Goal: Task Accomplishment & Management: Use online tool/utility

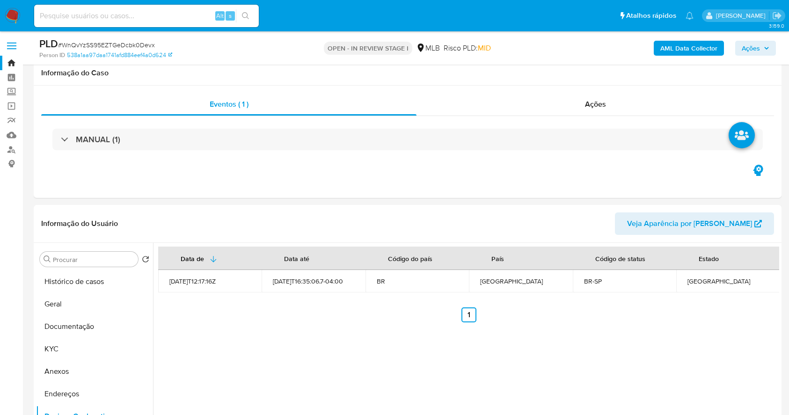
select select "10"
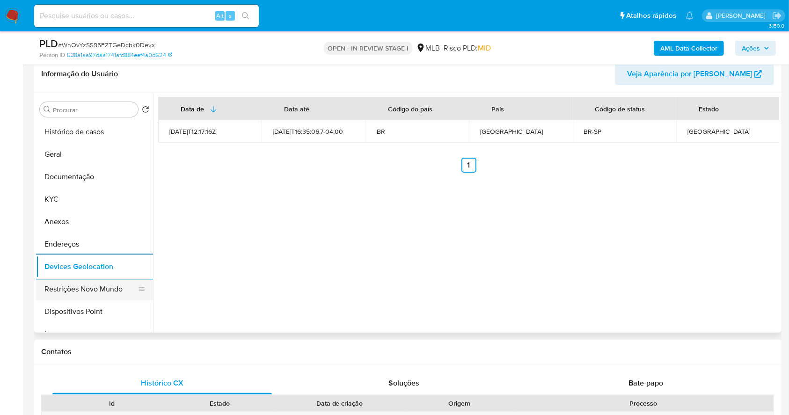
click at [88, 294] on button "Restrições Novo Mundo" at bounding box center [91, 289] width 110 height 22
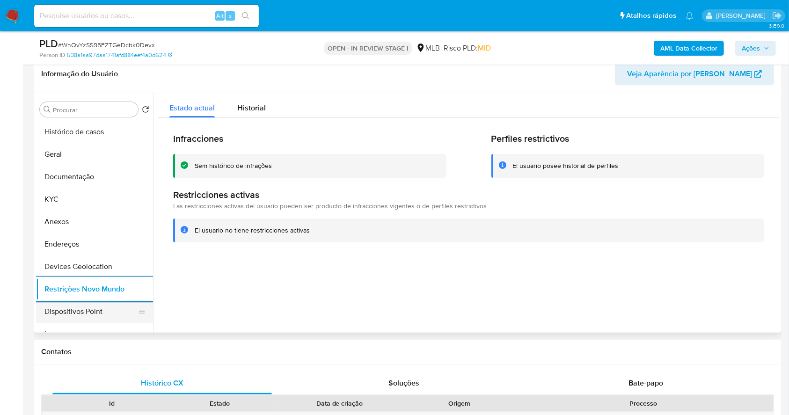
click at [93, 304] on button "Dispositivos Point" at bounding box center [91, 311] width 110 height 22
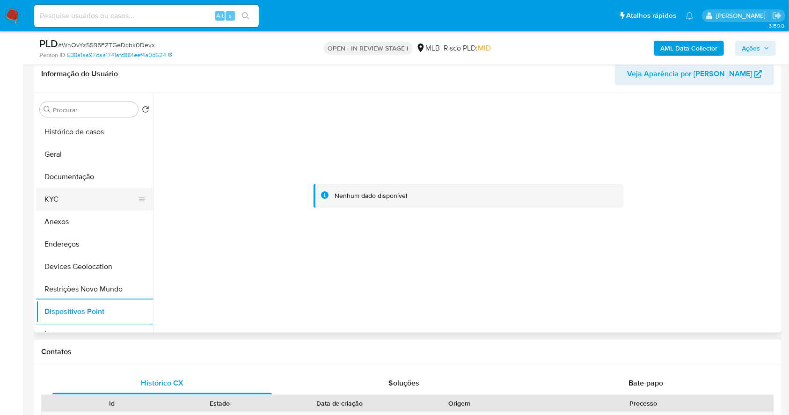
click at [86, 191] on button "KYC" at bounding box center [91, 199] width 110 height 22
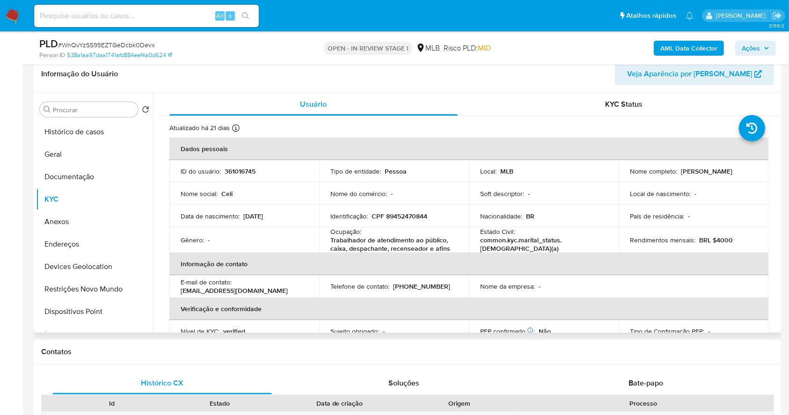
drag, startPoint x: 730, startPoint y: 174, endPoint x: 626, endPoint y: 174, distance: 103.9
click at [626, 174] on td "Nome completo : Maria Auxiliadora Alves de Castro" at bounding box center [694, 171] width 150 height 22
copy p "Maria Auxiliadora Alves de Castro"
click at [410, 219] on p "CPF 89452470844" at bounding box center [400, 216] width 56 height 8
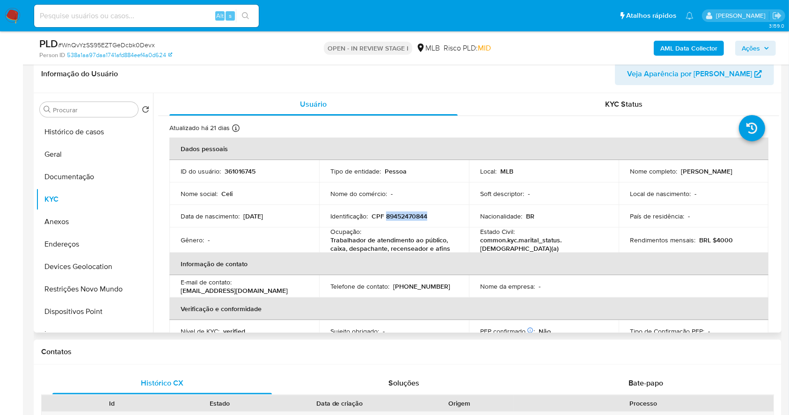
click at [410, 219] on p "CPF 89452470844" at bounding box center [400, 216] width 56 height 8
copy p "89452470844"
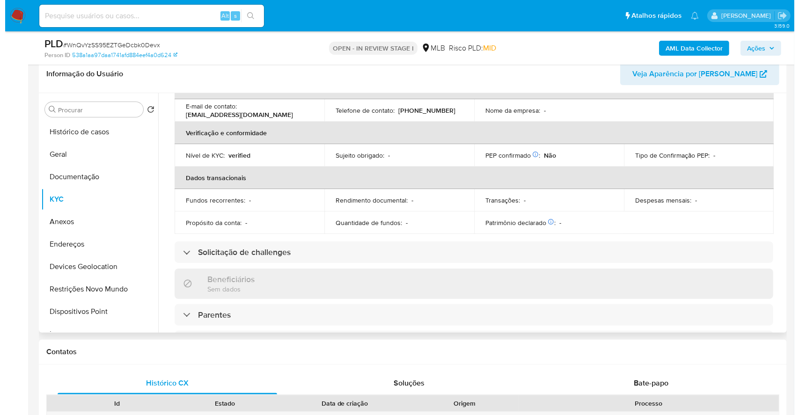
scroll to position [0, 0]
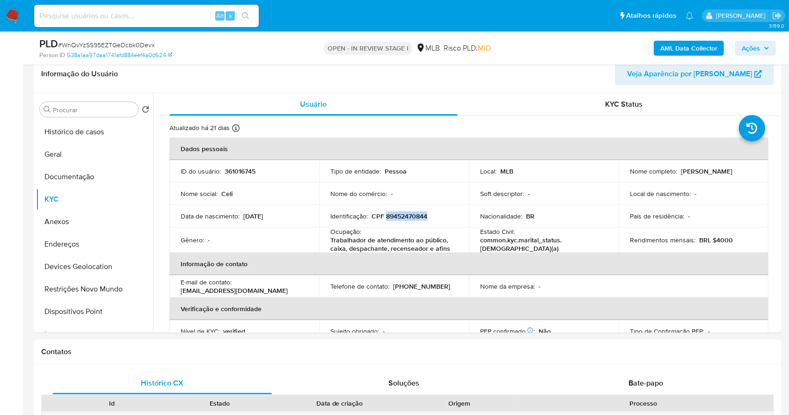
copy p "89452470844"
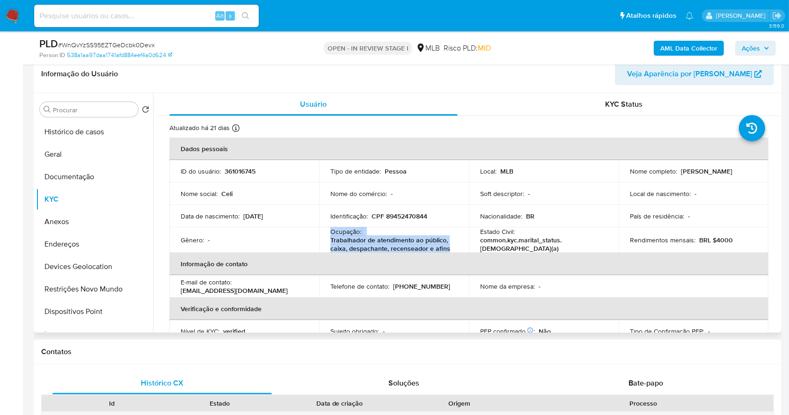
drag, startPoint x: 455, startPoint y: 248, endPoint x: 323, endPoint y: 228, distance: 133.6
click at [323, 228] on td "Ocupação : Trabalhador de atendimento ao público, caixa, despachante, recensead…" at bounding box center [394, 239] width 150 height 25
copy div "Ocupação : Trabalhador de atendimento ao público, caixa, despachante, recensead…"
click at [73, 176] on button "Documentação" at bounding box center [91, 177] width 110 height 22
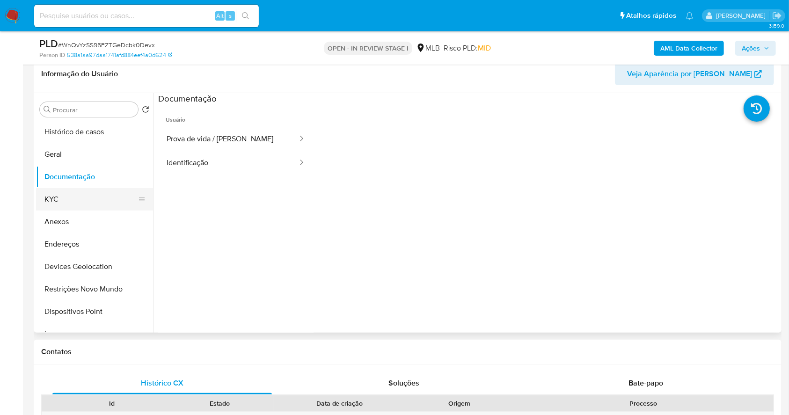
click at [87, 206] on button "KYC" at bounding box center [91, 199] width 110 height 22
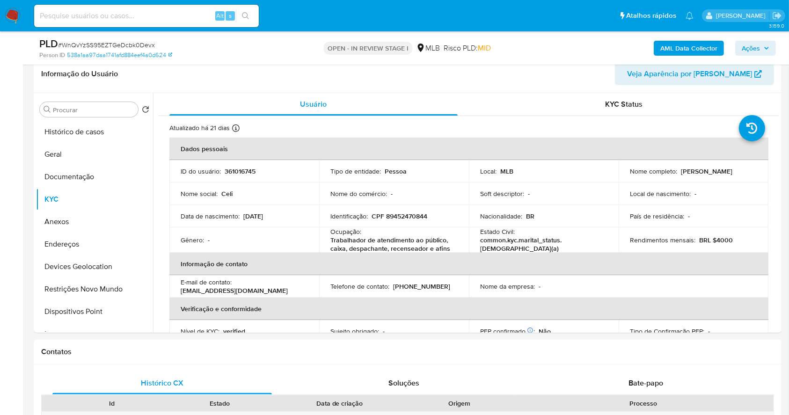
click at [750, 44] on span "Ações" at bounding box center [751, 48] width 18 height 15
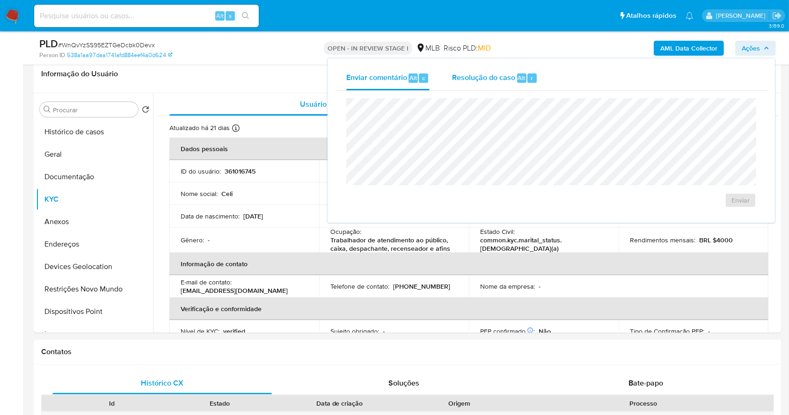
click at [514, 74] on span "Resolução do caso" at bounding box center [483, 77] width 63 height 11
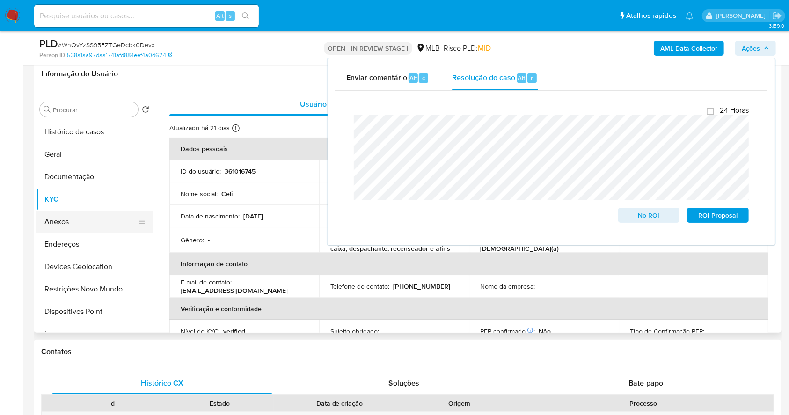
drag, startPoint x: 80, startPoint y: 220, endPoint x: 86, endPoint y: 217, distance: 6.3
click at [82, 220] on button "Anexos" at bounding box center [91, 222] width 110 height 22
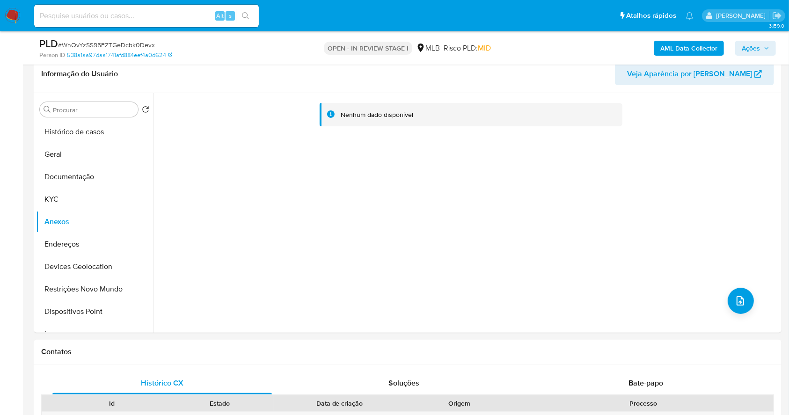
click at [766, 47] on icon "button" at bounding box center [767, 48] width 6 height 6
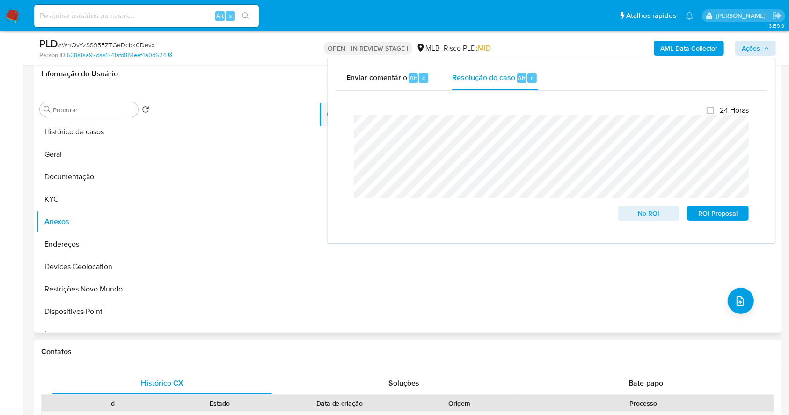
click at [601, 277] on div "Nenhum dado disponível" at bounding box center [466, 213] width 626 height 240
click at [676, 48] on b "AML Data Collector" at bounding box center [688, 48] width 57 height 15
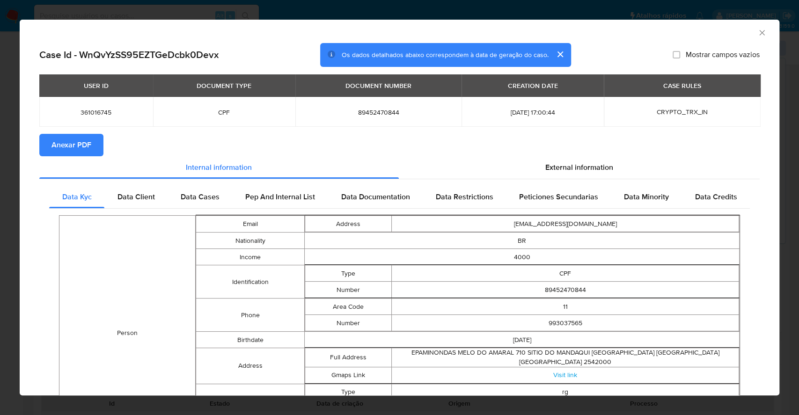
click at [60, 144] on span "Anexar PDF" at bounding box center [71, 145] width 40 height 21
click at [0, 85] on div "AML Data Collector Case Id - WnQvYzSS95EZTGeDcbk0Devx Os dados detalhados abaix…" at bounding box center [399, 207] width 799 height 415
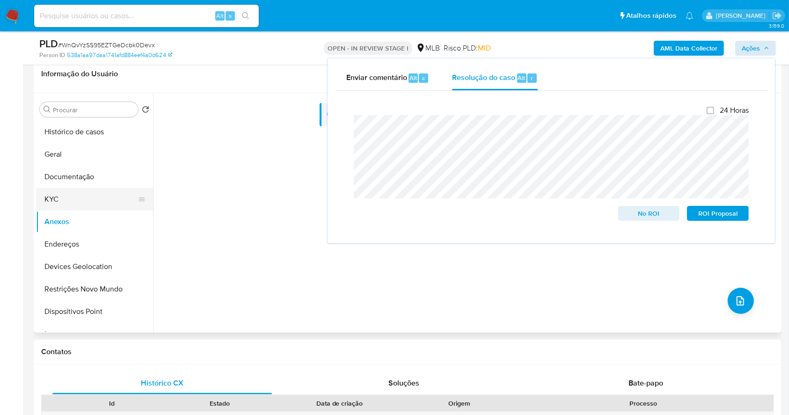
click at [70, 203] on button "KYC" at bounding box center [91, 199] width 110 height 22
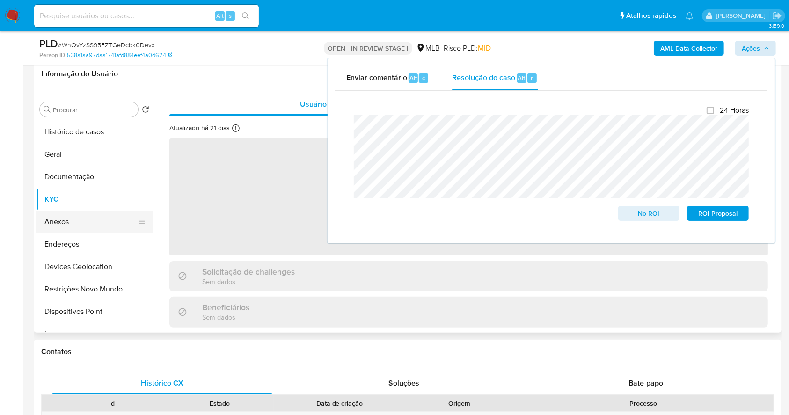
click at [80, 216] on button "Anexos" at bounding box center [91, 222] width 110 height 22
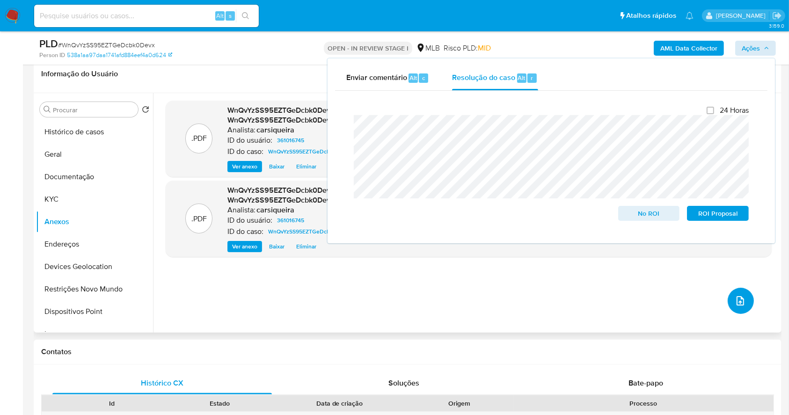
click at [738, 295] on icon "upload-file" at bounding box center [740, 300] width 11 height 11
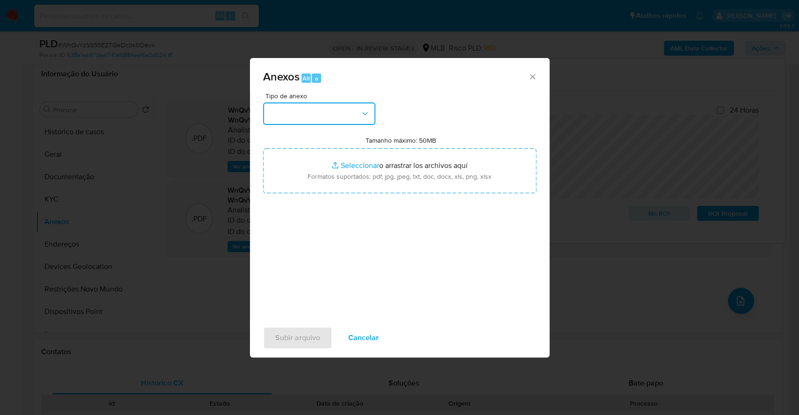
click at [348, 124] on button "button" at bounding box center [319, 113] width 112 height 22
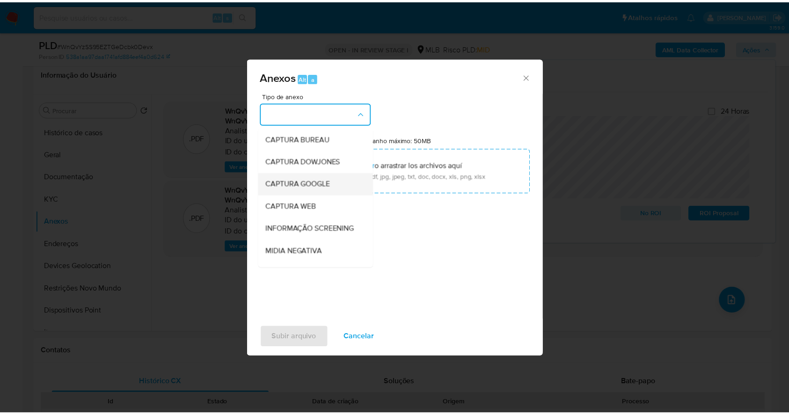
scroll to position [144, 0]
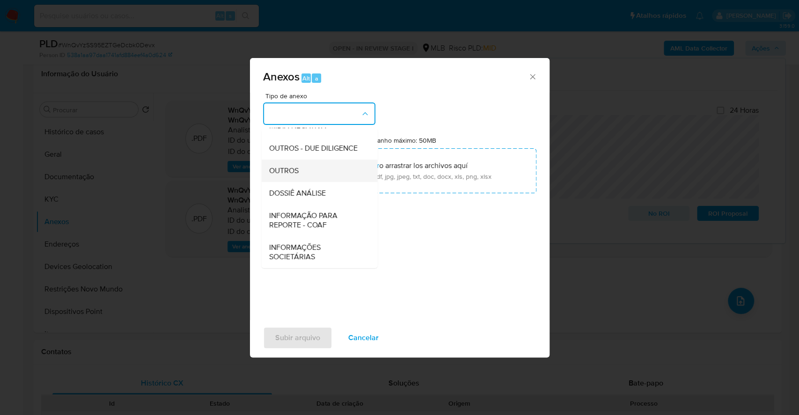
click at [305, 169] on div "OUTROS" at bounding box center [316, 171] width 95 height 22
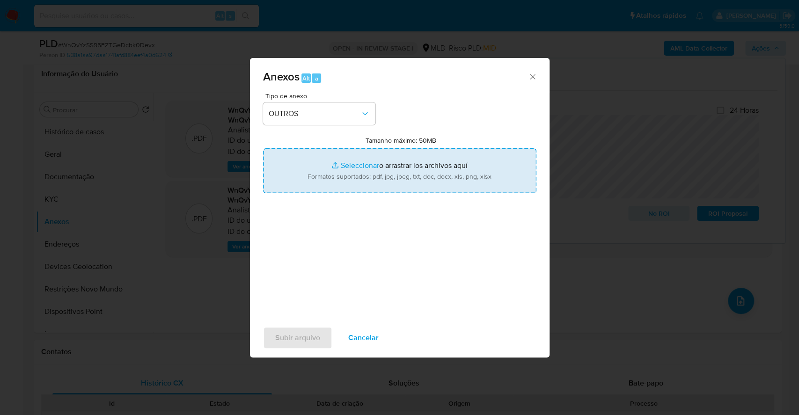
click at [361, 166] on input "Tamanho máximo: 50MB Seleccionar archivos" at bounding box center [399, 170] width 273 height 45
type input "C:\fakepath\DECLINIO SAR - CPF 89452470844 - MARIA AUXILIADORA ALVES DE CASTRO …"
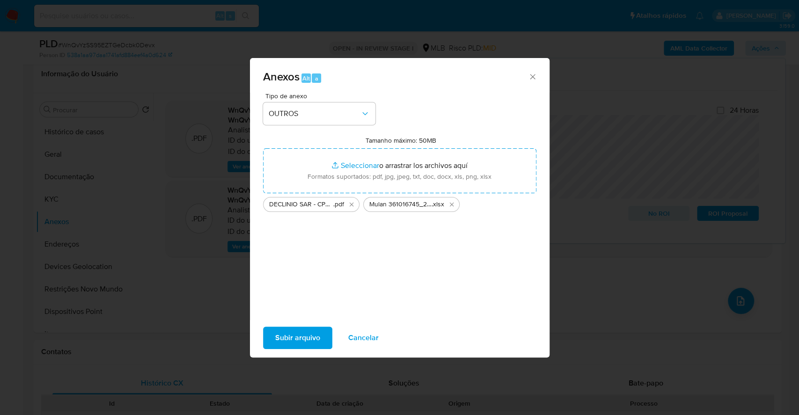
click at [302, 335] on span "Subir arquivo" at bounding box center [297, 338] width 45 height 21
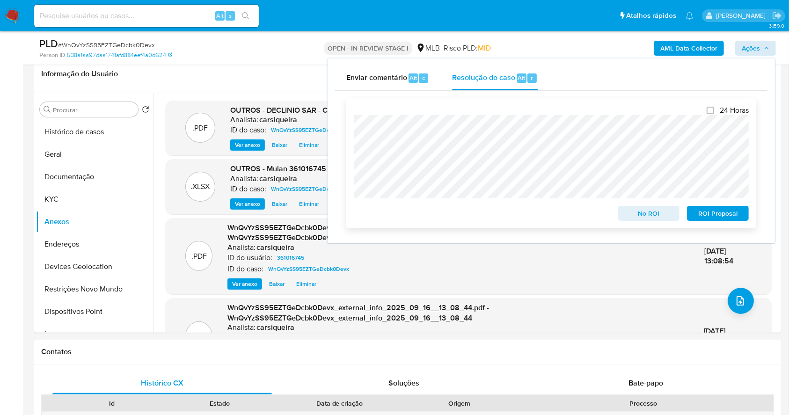
click at [438, 212] on div "No ROI ROI Proposal" at bounding box center [551, 211] width 395 height 19
click at [635, 211] on span "No ROI" at bounding box center [649, 213] width 49 height 13
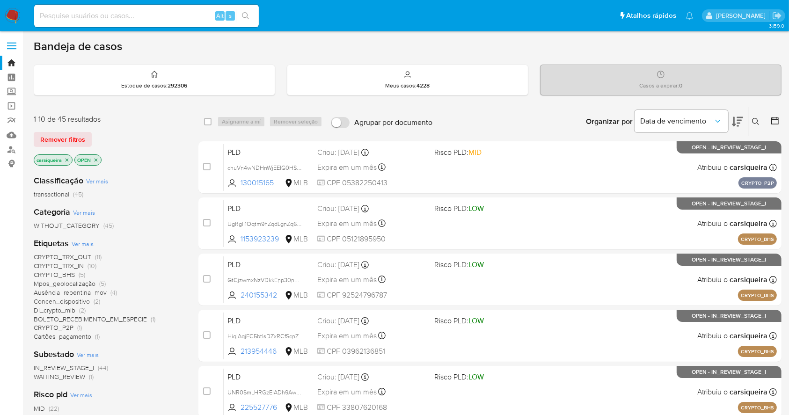
click at [773, 116] on icon at bounding box center [774, 120] width 9 height 9
click at [777, 117] on icon at bounding box center [774, 120] width 9 height 9
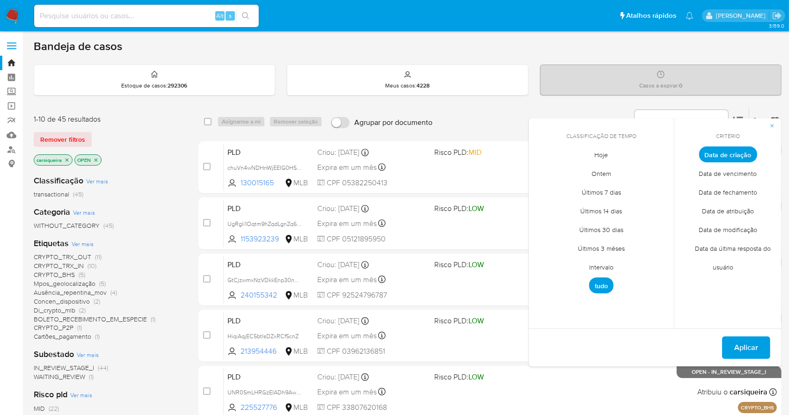
click at [604, 261] on span "Intervalo" at bounding box center [601, 267] width 44 height 19
click at [541, 168] on icon "Mes anterior" at bounding box center [543, 171] width 11 height 11
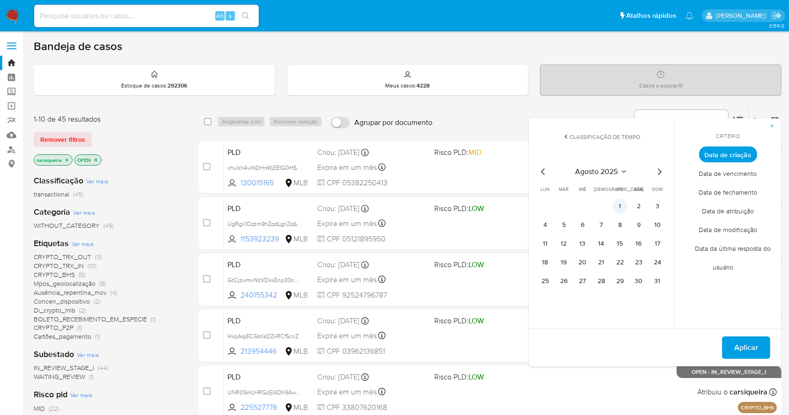
click at [619, 208] on button "1" at bounding box center [620, 206] width 15 height 15
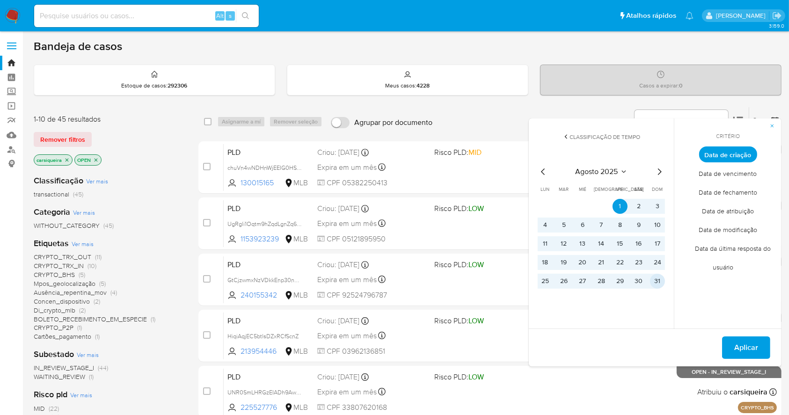
click at [656, 280] on button "31" at bounding box center [657, 281] width 15 height 15
click at [745, 343] on span "Aplicar" at bounding box center [746, 347] width 24 height 21
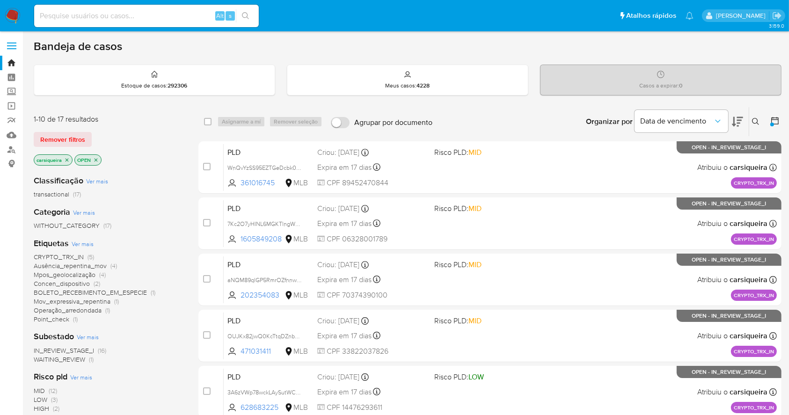
click at [66, 158] on icon "close-filter" at bounding box center [67, 160] width 6 height 6
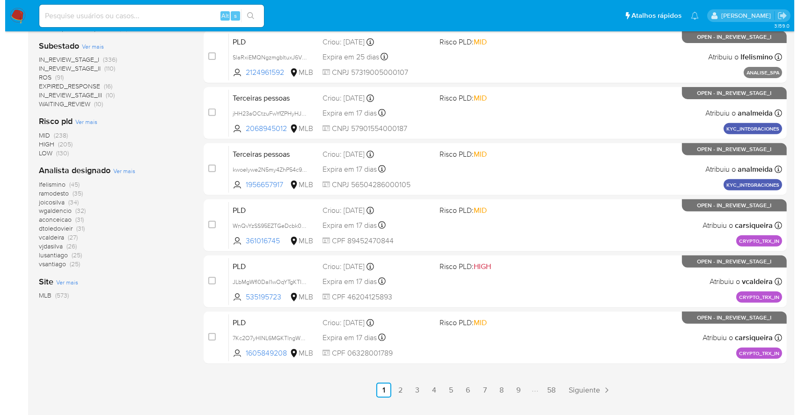
scroll to position [357, 0]
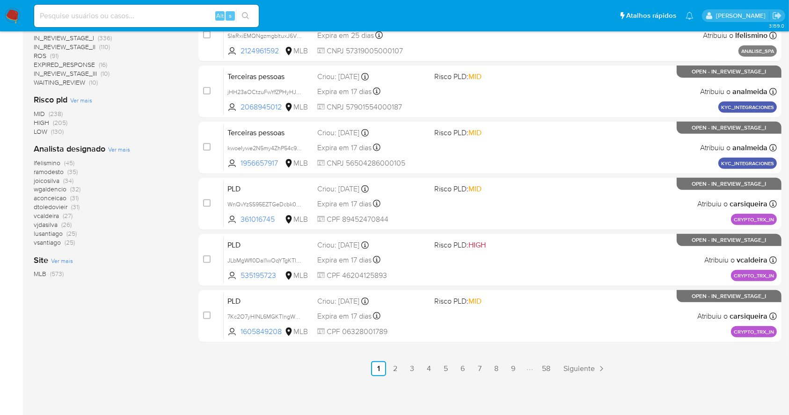
click at [121, 151] on span "Ver mais" at bounding box center [119, 149] width 22 height 8
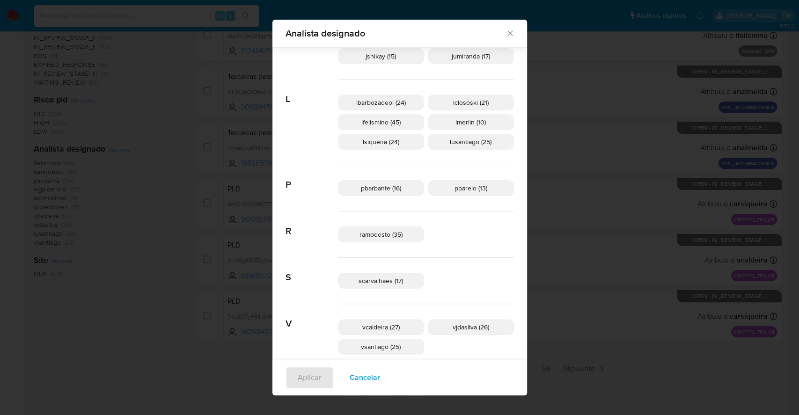
scroll to position [367, 0]
click at [505, 31] on icon "Fechar" at bounding box center [509, 33] width 9 height 9
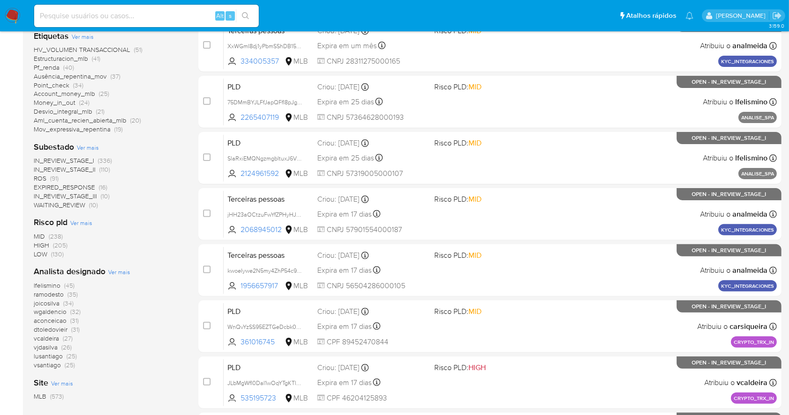
scroll to position [0, 0]
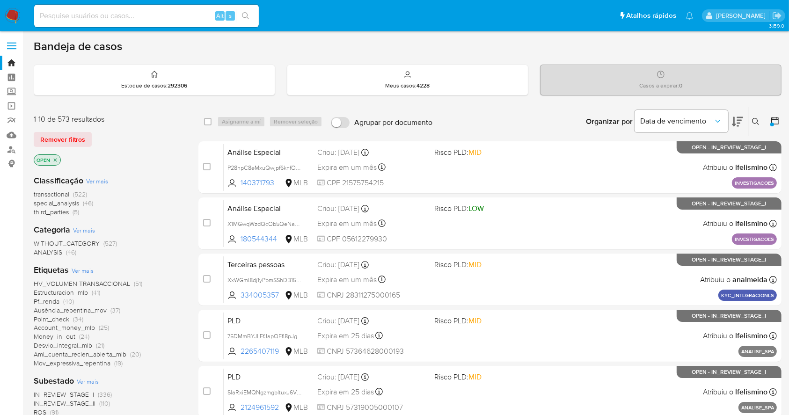
click at [774, 125] on button at bounding box center [775, 121] width 11 height 11
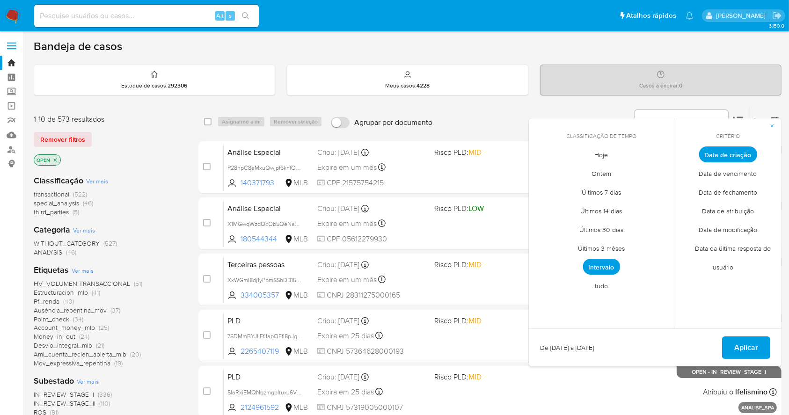
click at [606, 268] on span "Intervalo" at bounding box center [601, 267] width 37 height 16
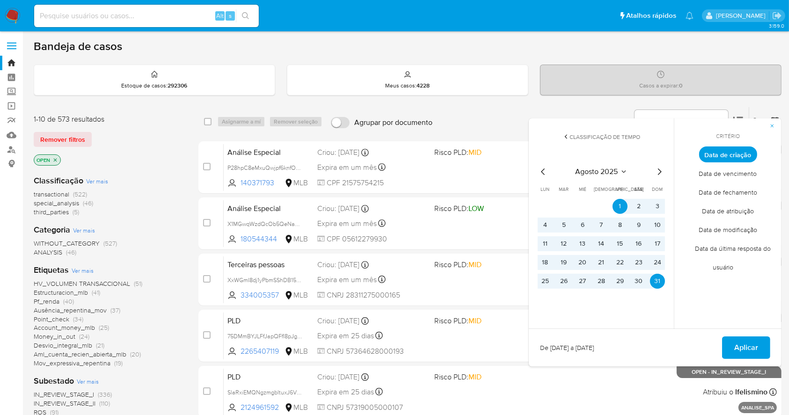
click at [742, 347] on span "Aplicar" at bounding box center [746, 347] width 24 height 21
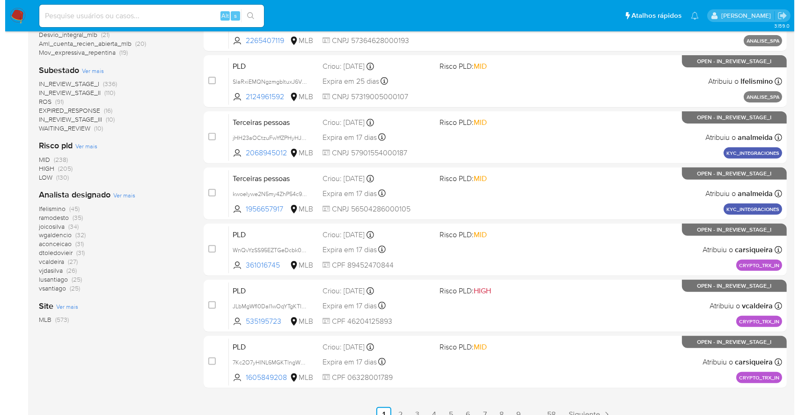
scroll to position [312, 0]
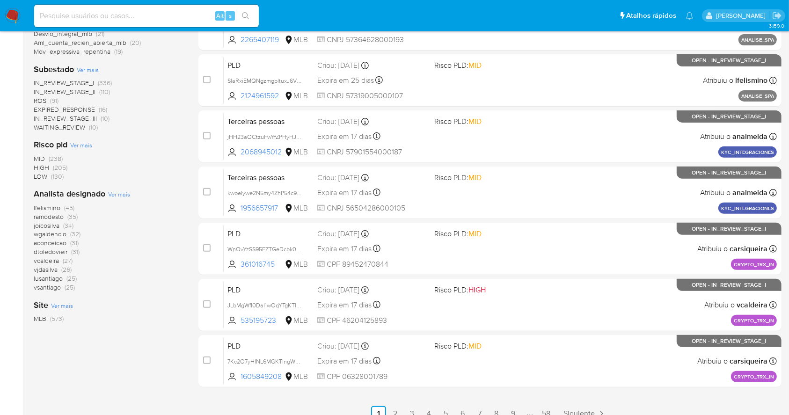
click at [117, 196] on span "Ver mais" at bounding box center [119, 194] width 22 height 8
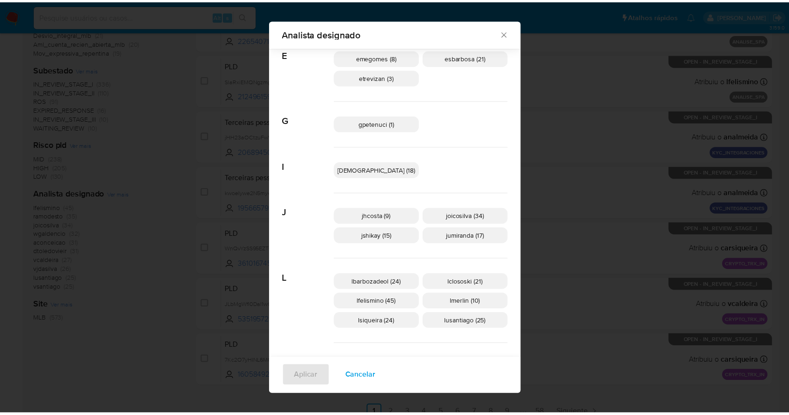
scroll to position [0, 0]
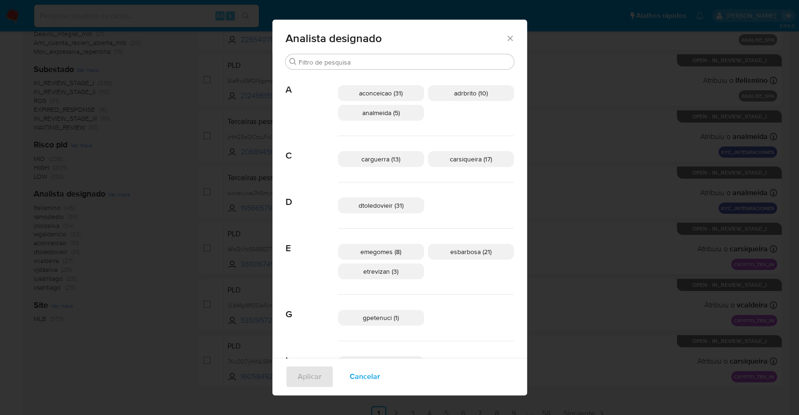
click at [507, 37] on icon "Fechar" at bounding box center [509, 38] width 5 height 5
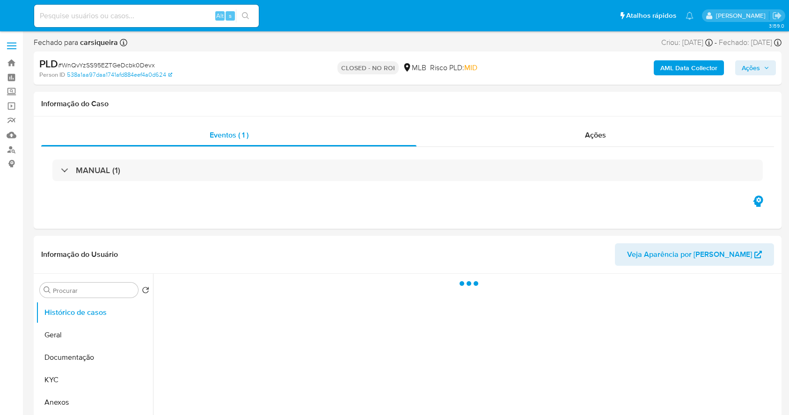
select select "10"
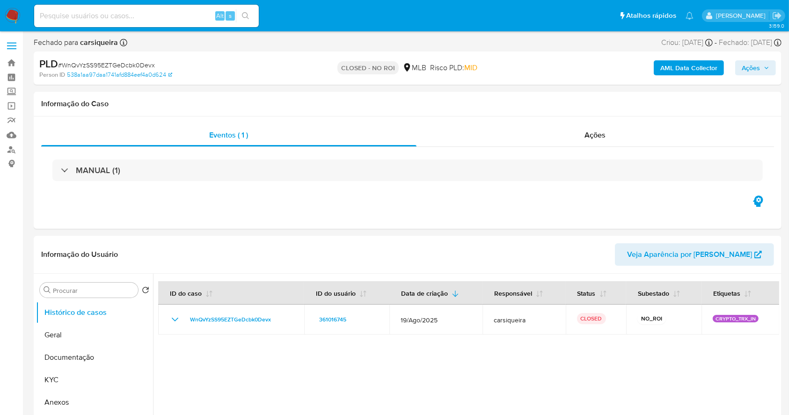
click at [12, 10] on img at bounding box center [13, 16] width 16 height 16
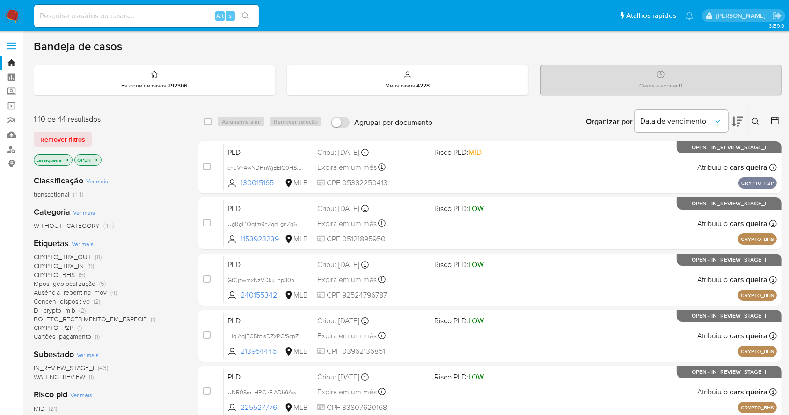
click at [771, 117] on icon at bounding box center [774, 120] width 9 height 9
click at [774, 118] on icon at bounding box center [774, 120] width 9 height 9
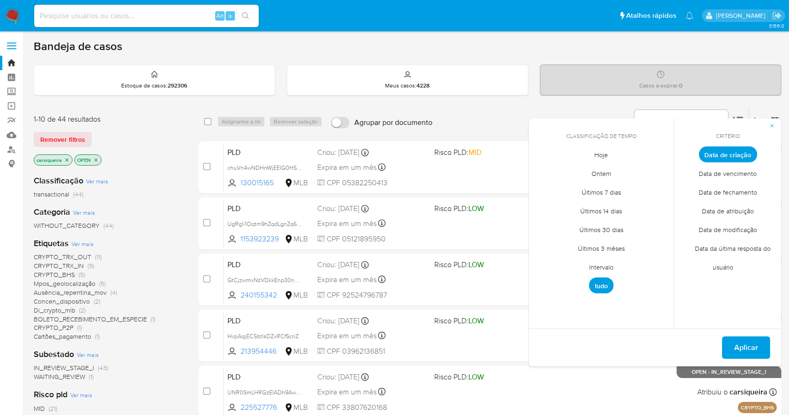
click at [602, 262] on span "Intervalo" at bounding box center [601, 267] width 44 height 19
click at [542, 175] on icon "Mes anterior" at bounding box center [543, 171] width 11 height 11
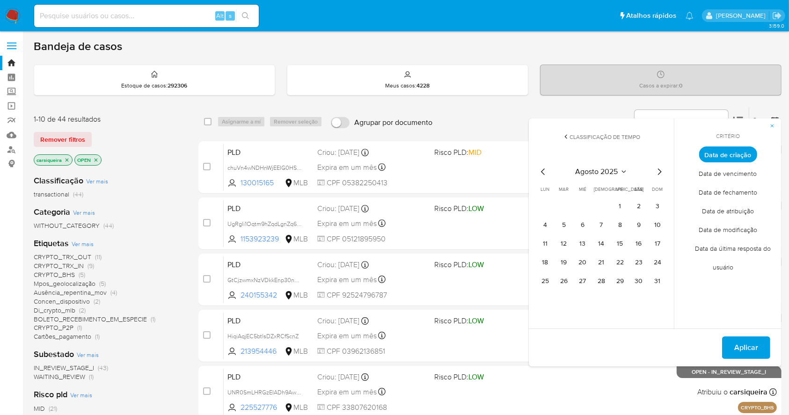
click at [621, 197] on table "lun lunes mar martes mié miércoles jue jueves vie viernes sáb sábado dom doming…" at bounding box center [601, 237] width 127 height 103
click at [624, 207] on button "1" at bounding box center [620, 206] width 15 height 15
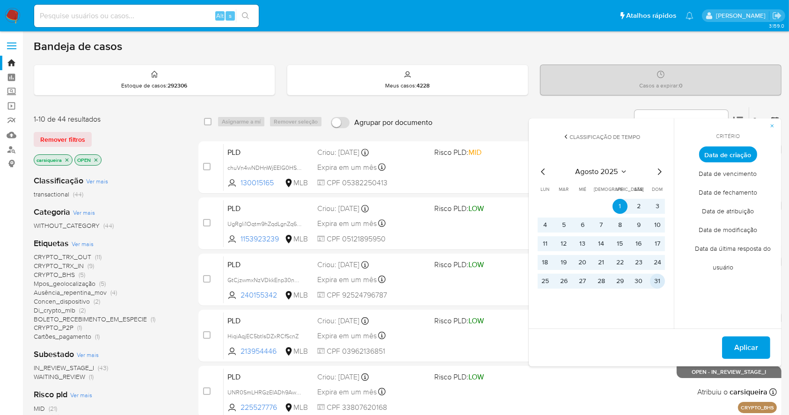
click at [651, 279] on button "31" at bounding box center [657, 281] width 15 height 15
click at [752, 348] on span "Aplicar" at bounding box center [746, 347] width 24 height 21
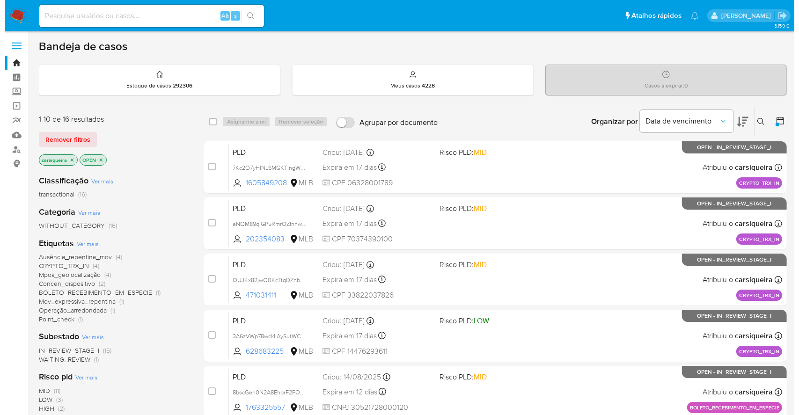
scroll to position [62, 0]
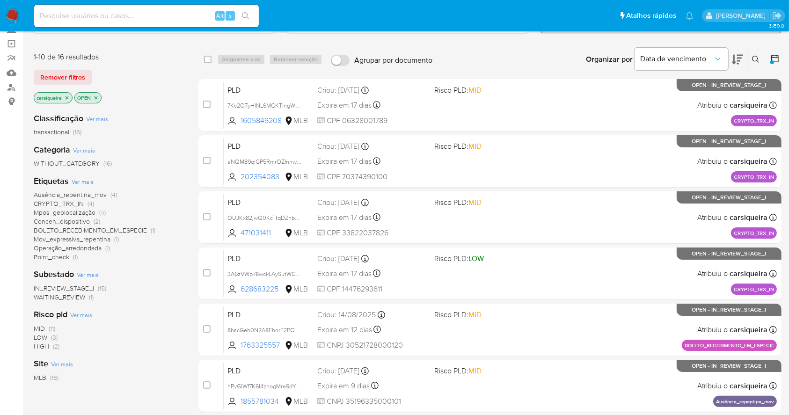
click at [92, 294] on span "(1)" at bounding box center [91, 296] width 5 height 9
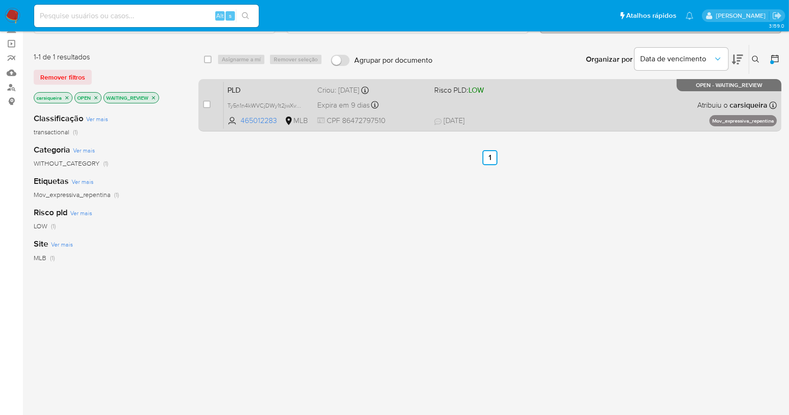
click at [539, 98] on div "PLD Ty5n1n4kWVCjDWy1t2jwXv0x 465012283 MLB Risco PLD: LOW Criou: 12/08/2025 Cri…" at bounding box center [500, 104] width 553 height 47
click at [202, 107] on div "case-item-checkbox Incapaz de atribuir o caso PLD Ty5n1n4kWVCjDWy1t2jwXv0x 4650…" at bounding box center [489, 105] width 583 height 52
click at [206, 105] on input "checkbox" at bounding box center [206, 104] width 7 height 7
checkbox input "true"
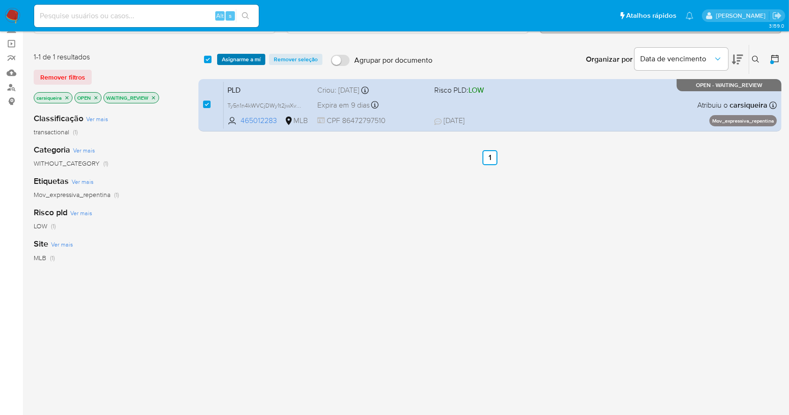
click at [258, 64] on span "Asignarme a mí" at bounding box center [241, 59] width 39 height 9
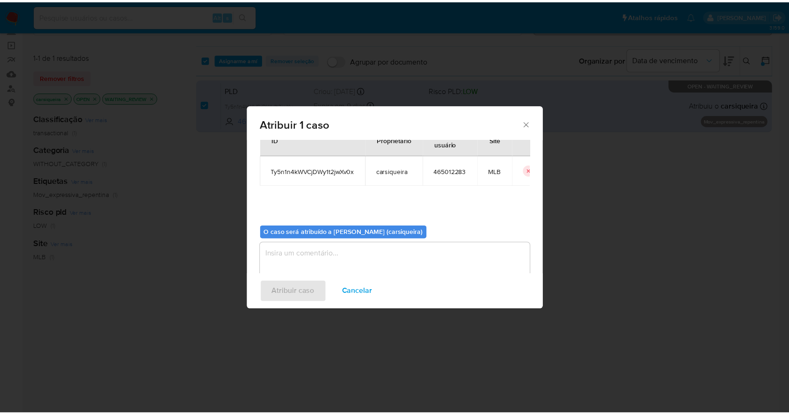
scroll to position [48, 0]
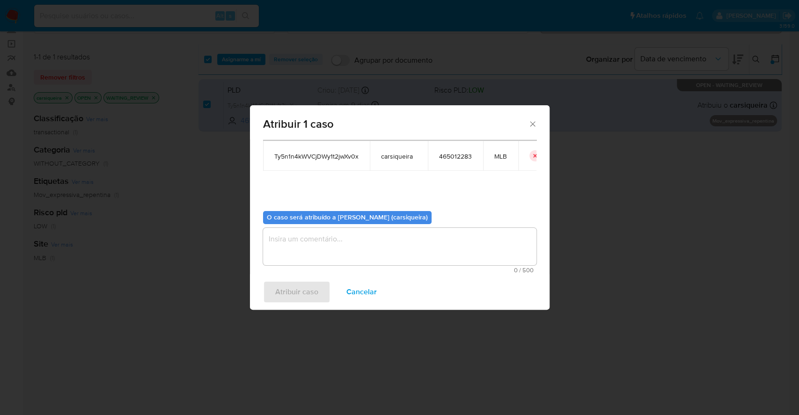
click at [336, 235] on textarea "assign-modal" at bounding box center [399, 246] width 273 height 37
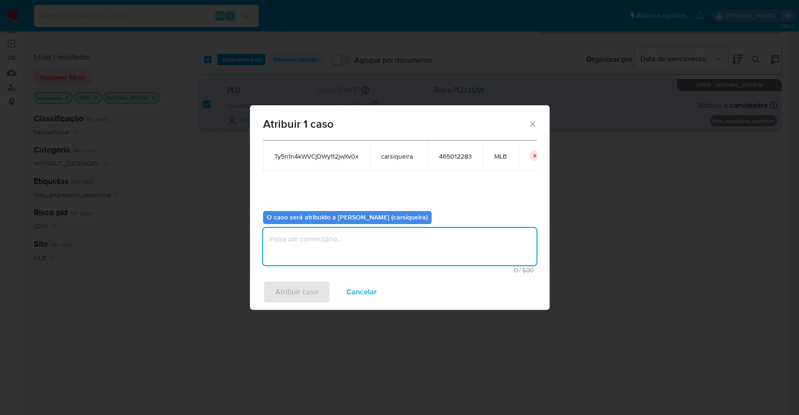
paste textarea "Ty5n1n4kWVCjDWy1t2jwXv0x"
type textarea "Ty5n1n4kWVCjDWy1t2jwXv0x"
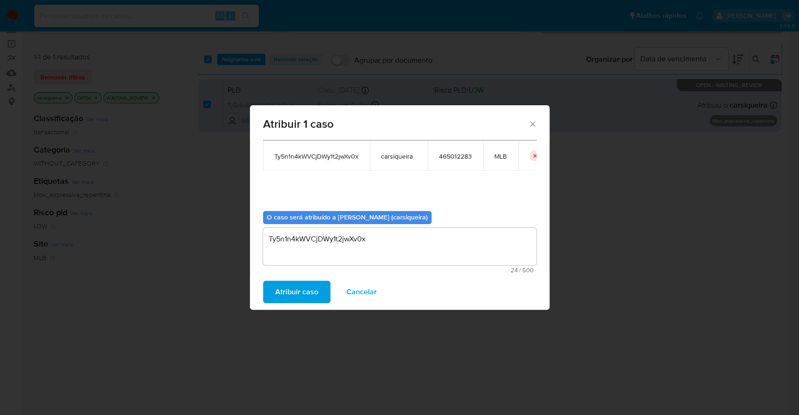
click at [299, 286] on span "Atribuir caso" at bounding box center [296, 292] width 43 height 21
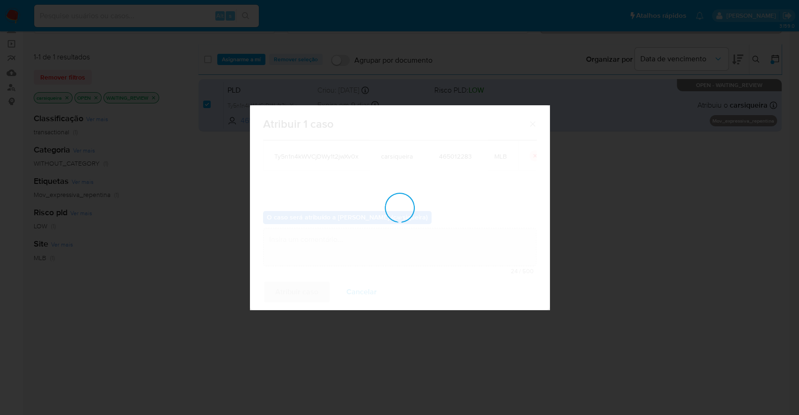
checkbox input "false"
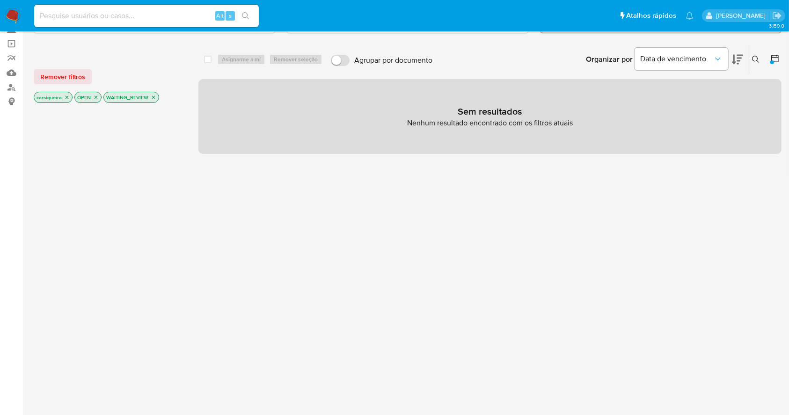
click at [153, 95] on icon "close-filter" at bounding box center [154, 98] width 6 height 6
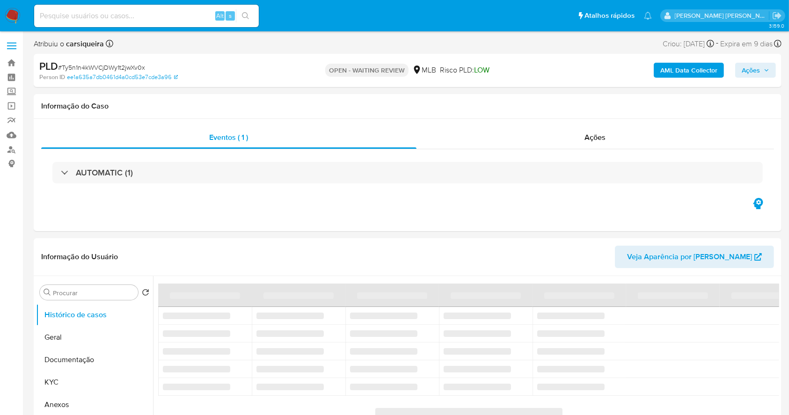
select select "10"
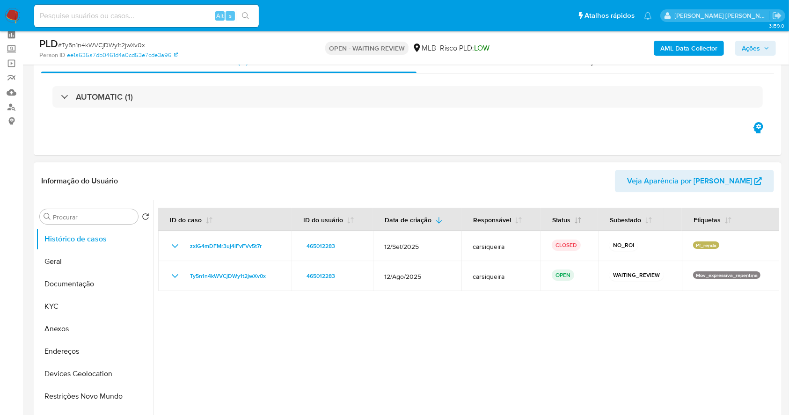
scroll to position [62, 0]
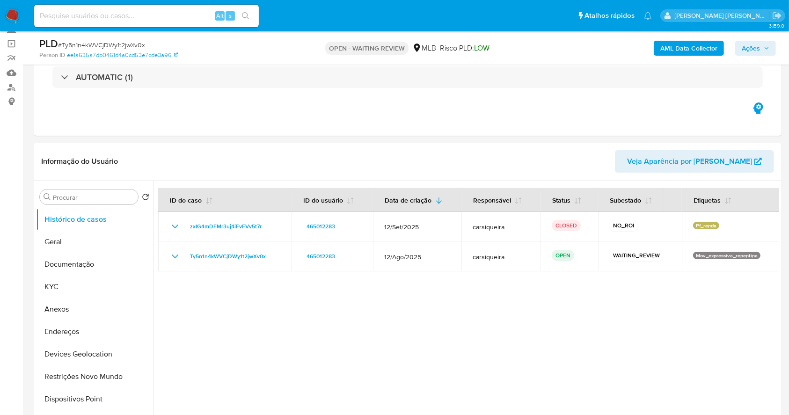
click at [95, 41] on span "# Ty5n1n4kWVCjDWy1t2jwXv0x" at bounding box center [101, 44] width 87 height 9
copy span "Ty5n1n4kWVCjDWy1t2jwXv0x"
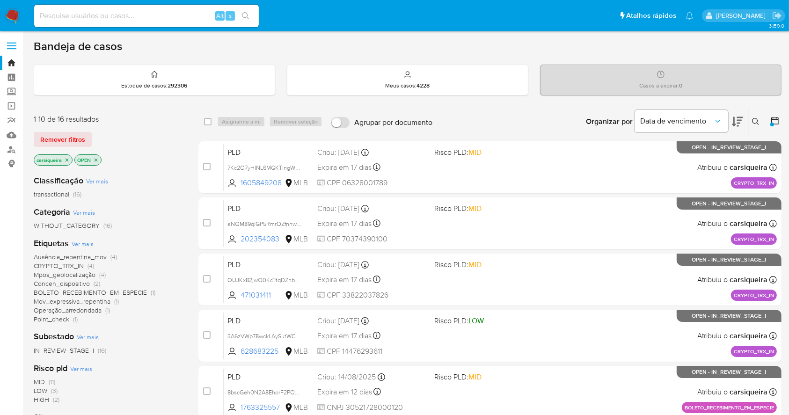
click at [12, 16] on img at bounding box center [13, 16] width 16 height 16
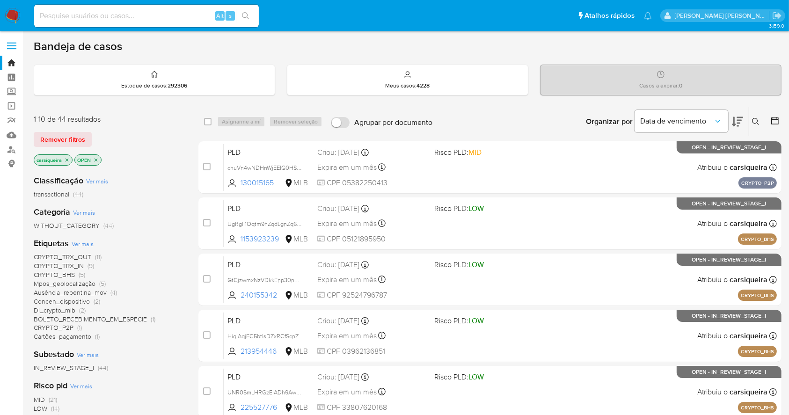
click at [87, 15] on input at bounding box center [146, 16] width 225 height 12
paste input "3A6zVWp78wckLAySutWCvA3r"
type input "3A6zVWp78wckLAySutWCvA3r"
click at [244, 17] on icon "search-icon" at bounding box center [245, 15] width 7 height 7
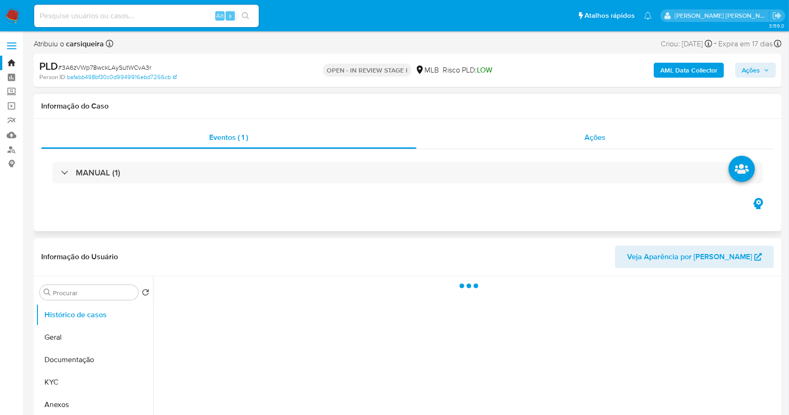
click at [574, 143] on div "Ações" at bounding box center [595, 137] width 358 height 22
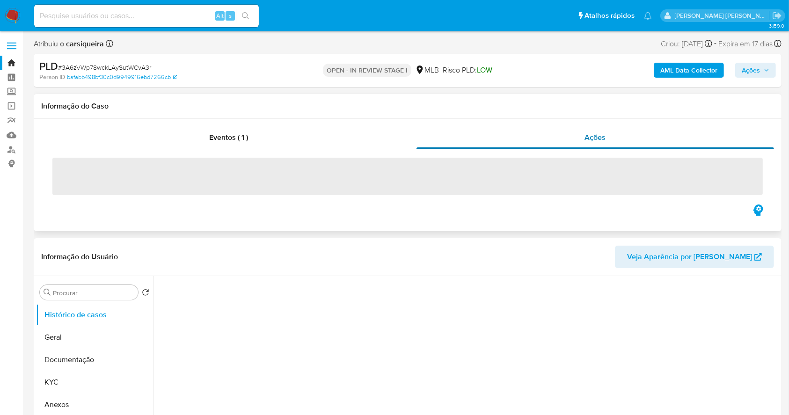
select select "10"
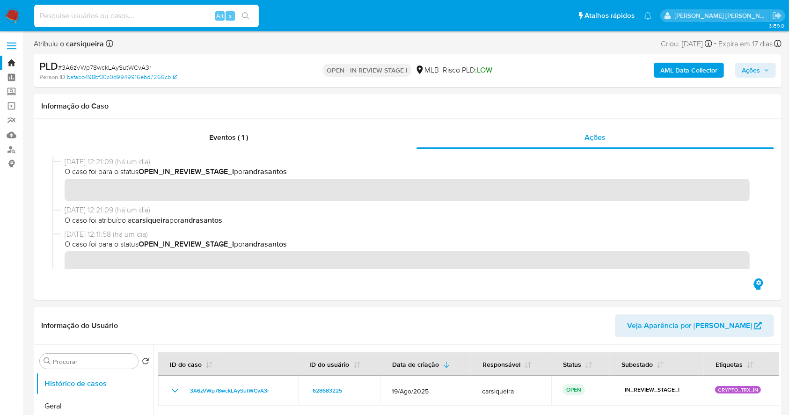
click at [120, 19] on input at bounding box center [146, 16] width 225 height 12
paste input "aNQM89qlGP5RmrOZfnnwNyC4"
type input "aNQM89qlGP5RmrOZfnnwNyC4"
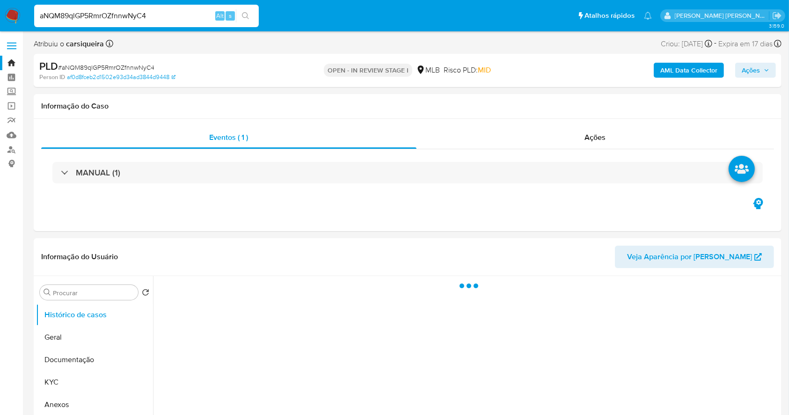
select select "10"
